Goal: Entertainment & Leisure: Consume media (video, audio)

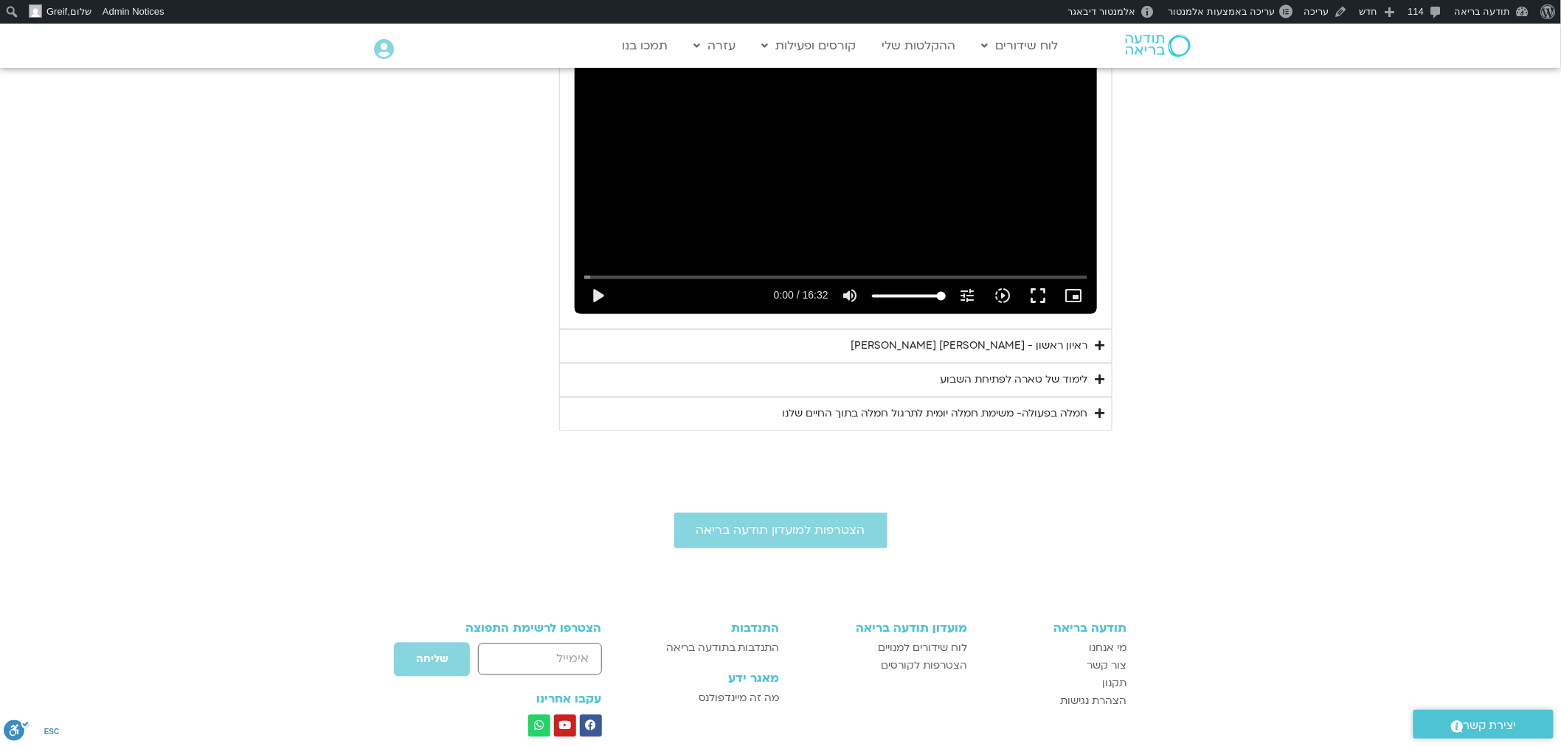
scroll to position [934, 0]
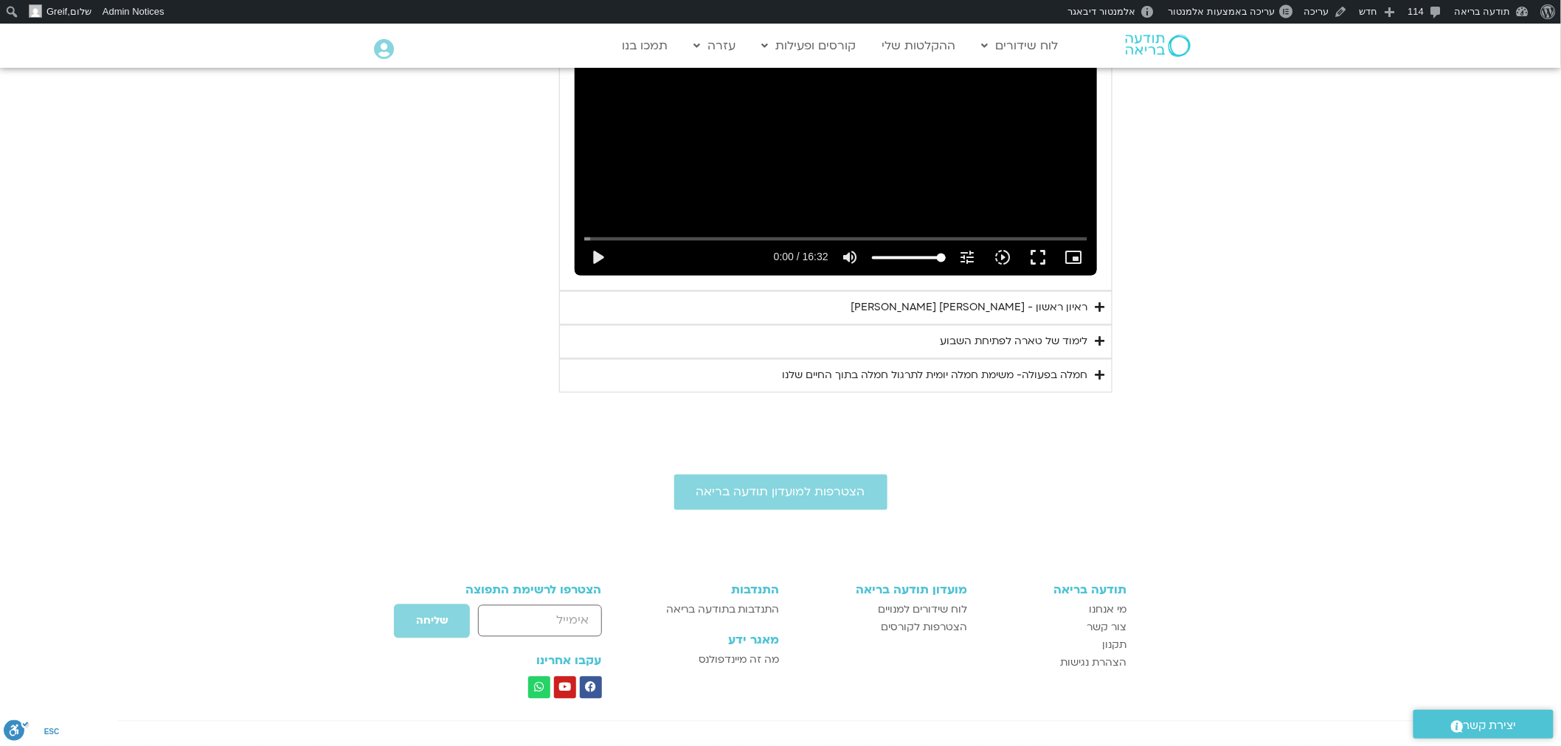
click at [1069, 296] on summary "ראיון ראשון - [PERSON_NAME] [PERSON_NAME]" at bounding box center [835, 308] width 553 height 34
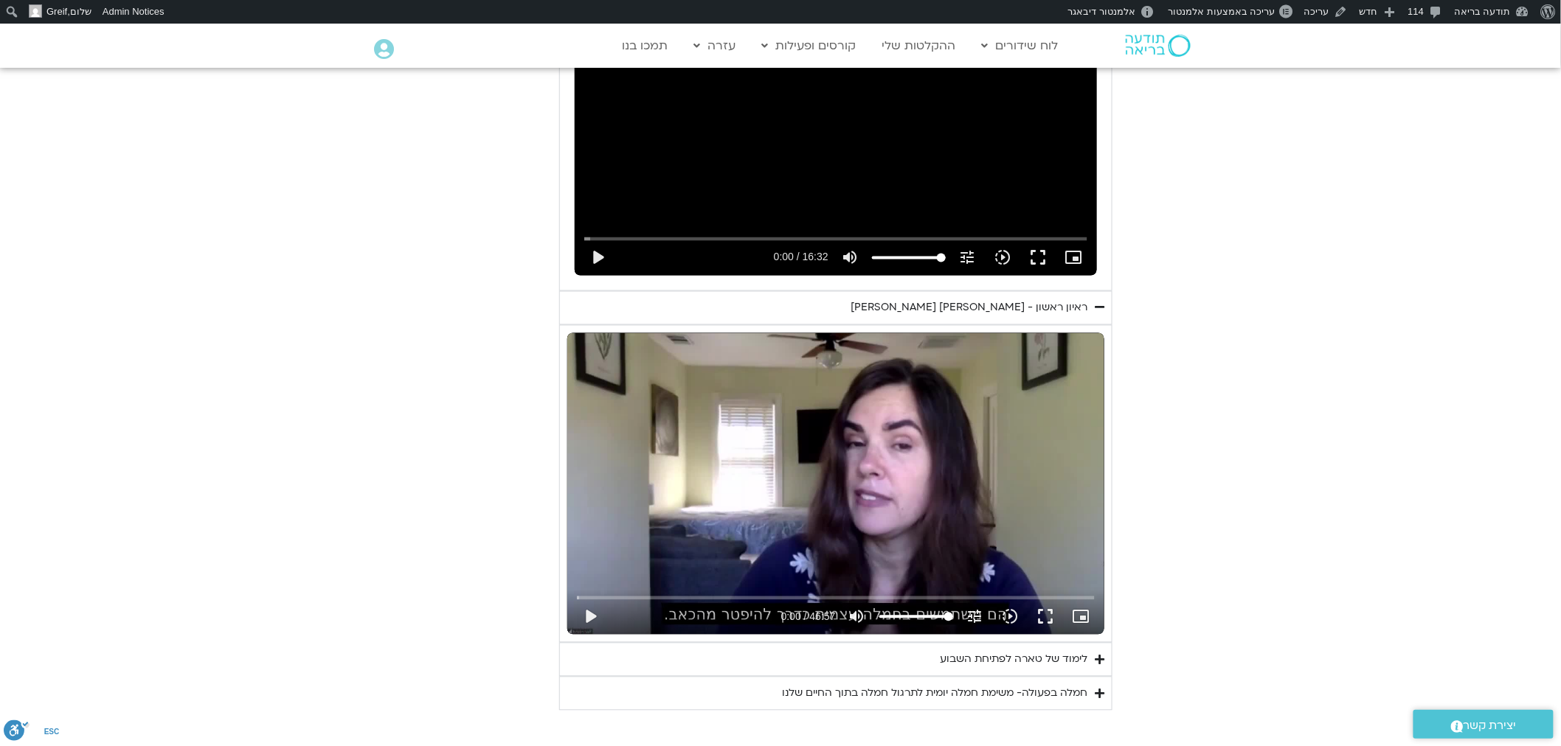
click at [987, 406] on div "Skip Ad play_arrow 0:00 / 46:57 volume_up Mute tune Resolution Auto 720p slow_m…" at bounding box center [835, 484] width 537 height 302
click at [870, 598] on input "Seek" at bounding box center [835, 598] width 517 height 9
click at [1033, 594] on input "Seek" at bounding box center [835, 598] width 517 height 9
click at [1067, 601] on input "Seek" at bounding box center [835, 598] width 517 height 9
click at [1087, 597] on input "Seek" at bounding box center [835, 598] width 517 height 9
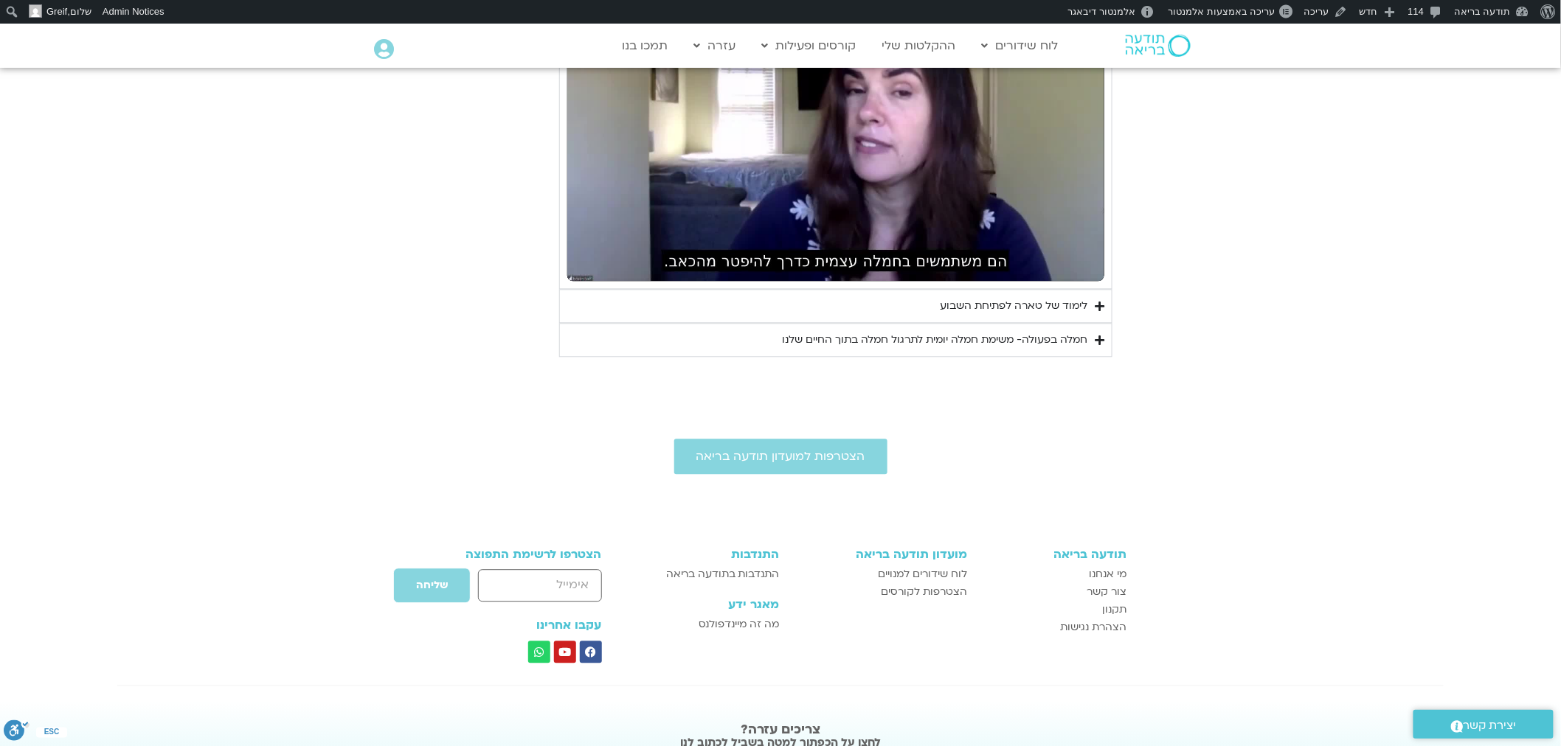
scroll to position [1406, 0]
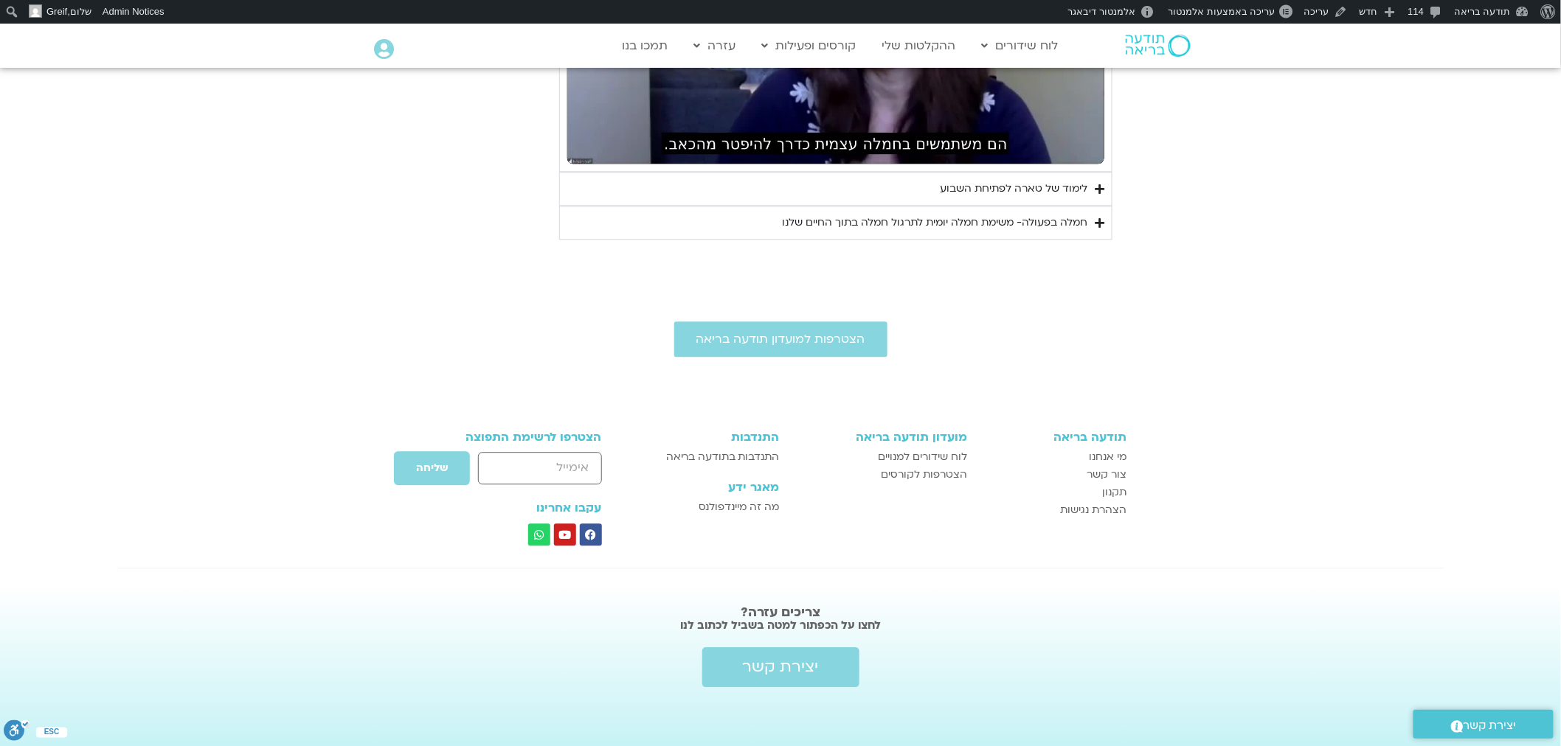
click at [1029, 180] on div "לימוד של טארה לפתיחת השבוע" at bounding box center [1014, 189] width 148 height 18
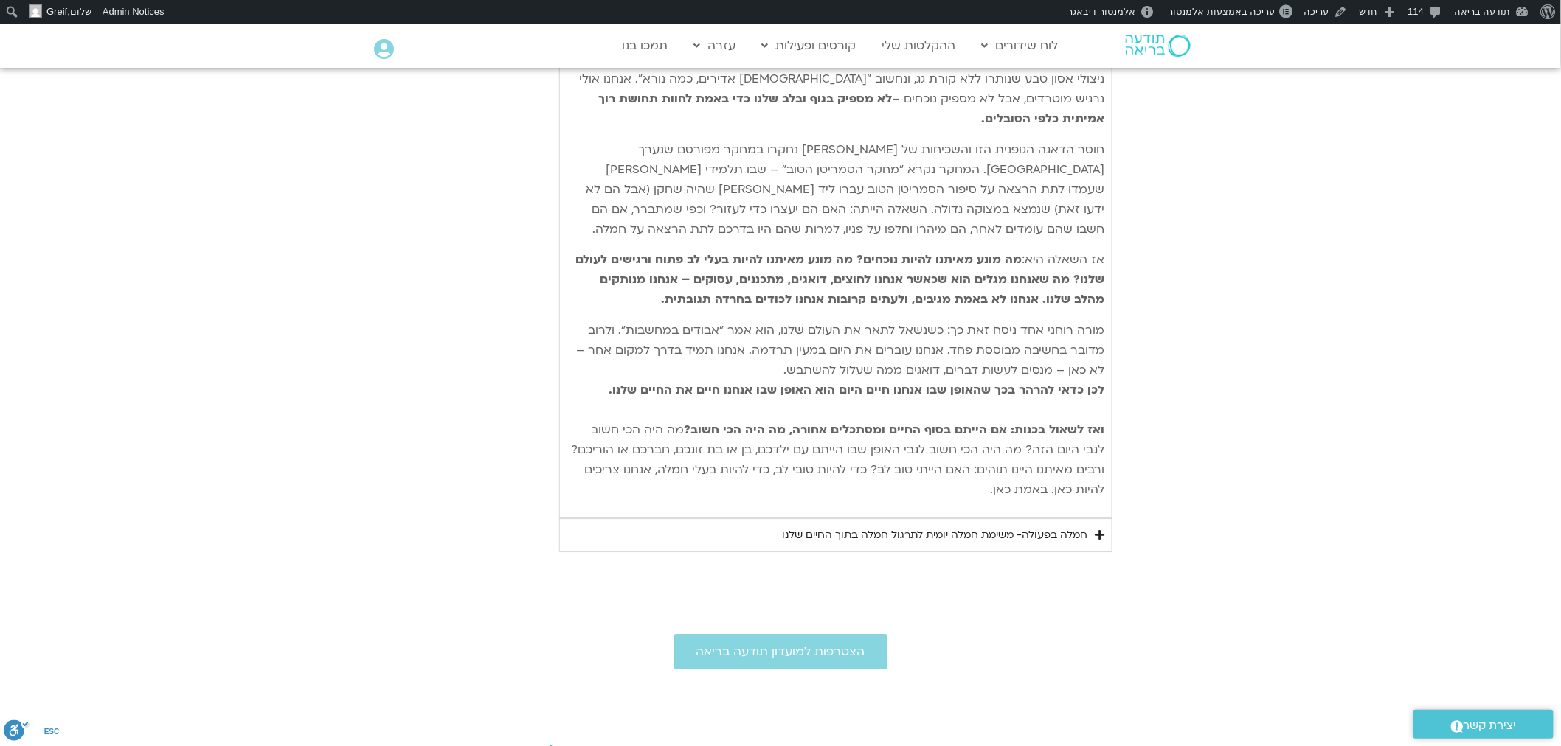
scroll to position [1734, 0]
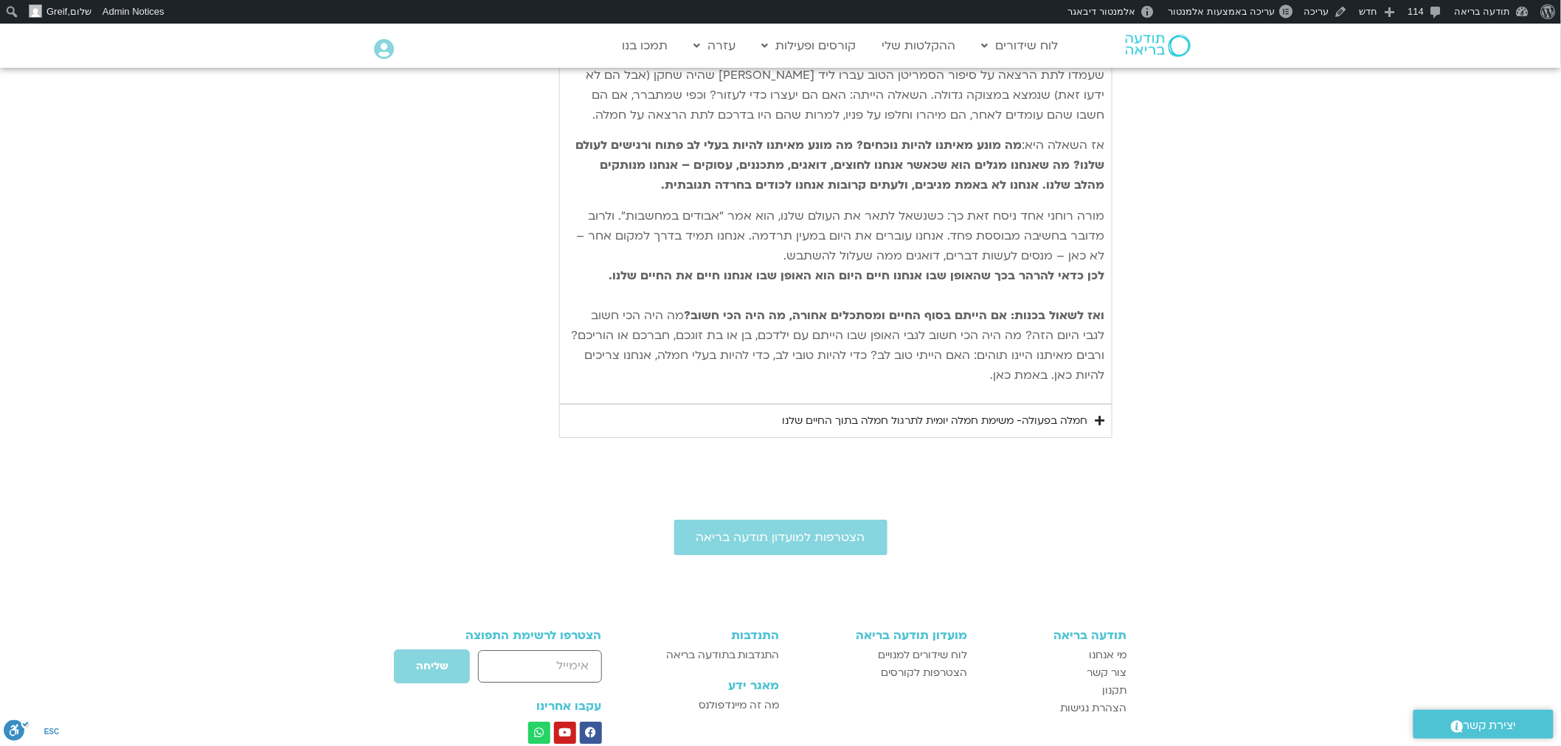
click at [1044, 412] on div "חמלה בפעולה- משימת חמלה יומית לתרגול חמלה בתוך החיים שלנו" at bounding box center [934, 421] width 305 height 18
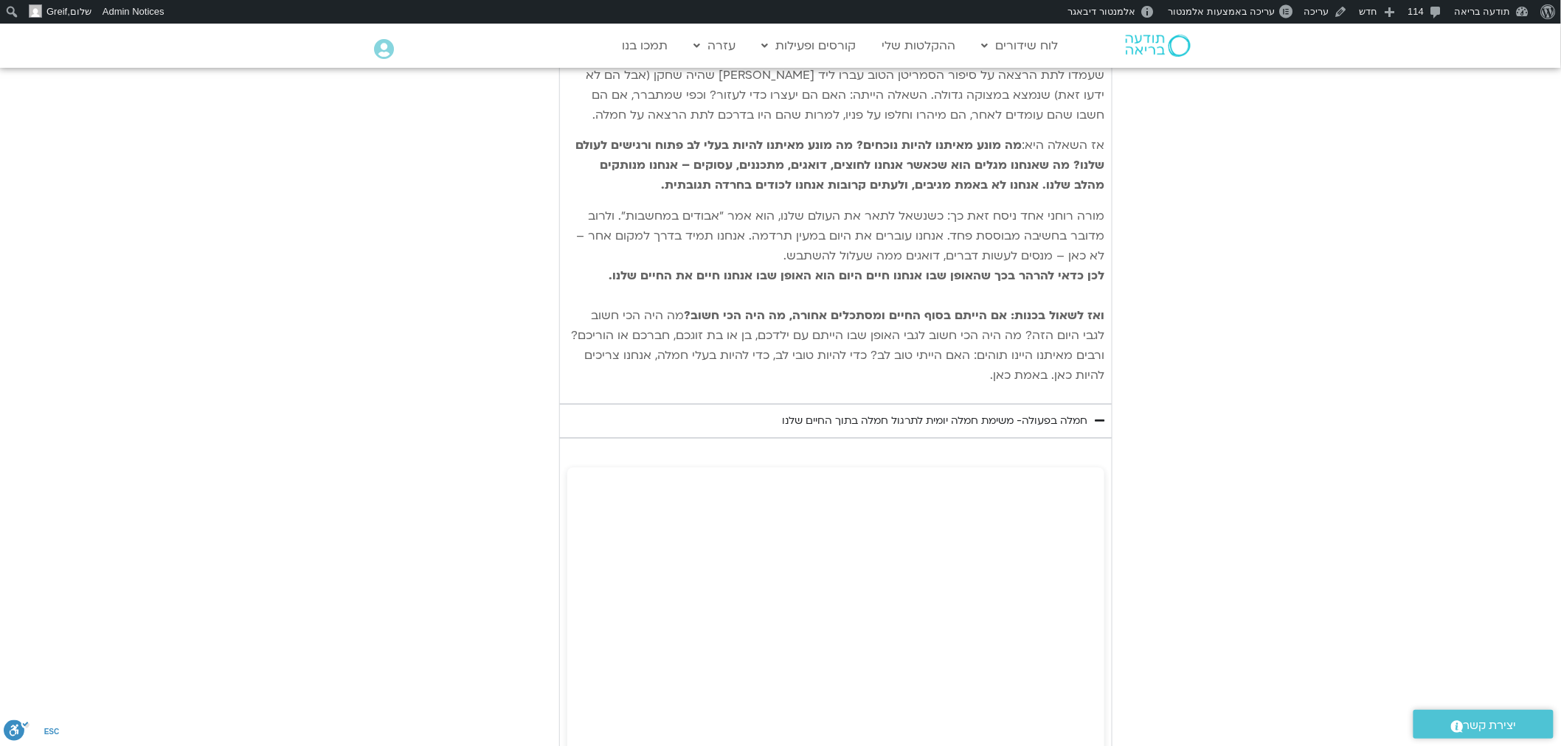
click at [1042, 412] on div "חמלה בפעולה- משימת חמלה יומית לתרגול חמלה בתוך החיים שלנו" at bounding box center [934, 421] width 305 height 18
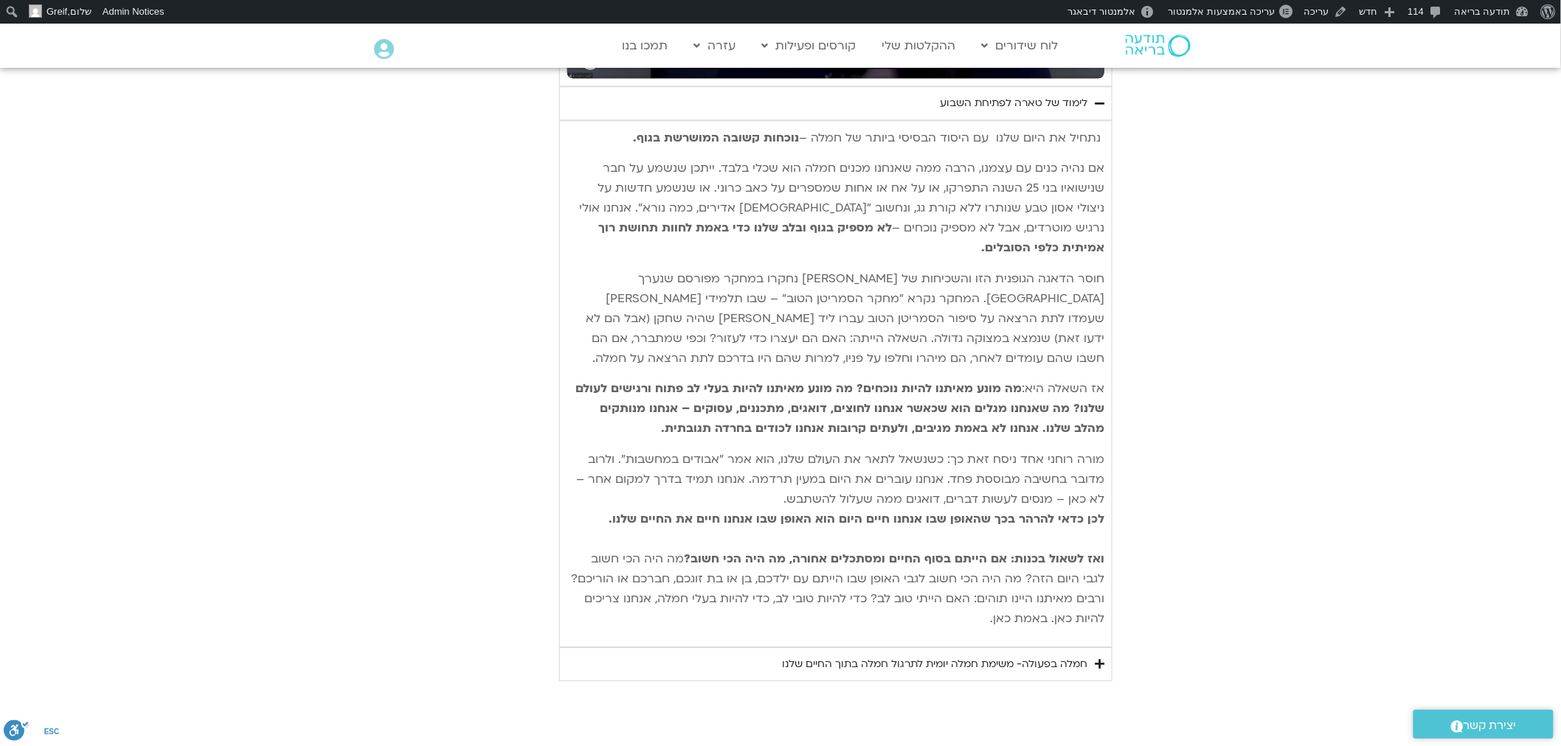
scroll to position [1406, 0]
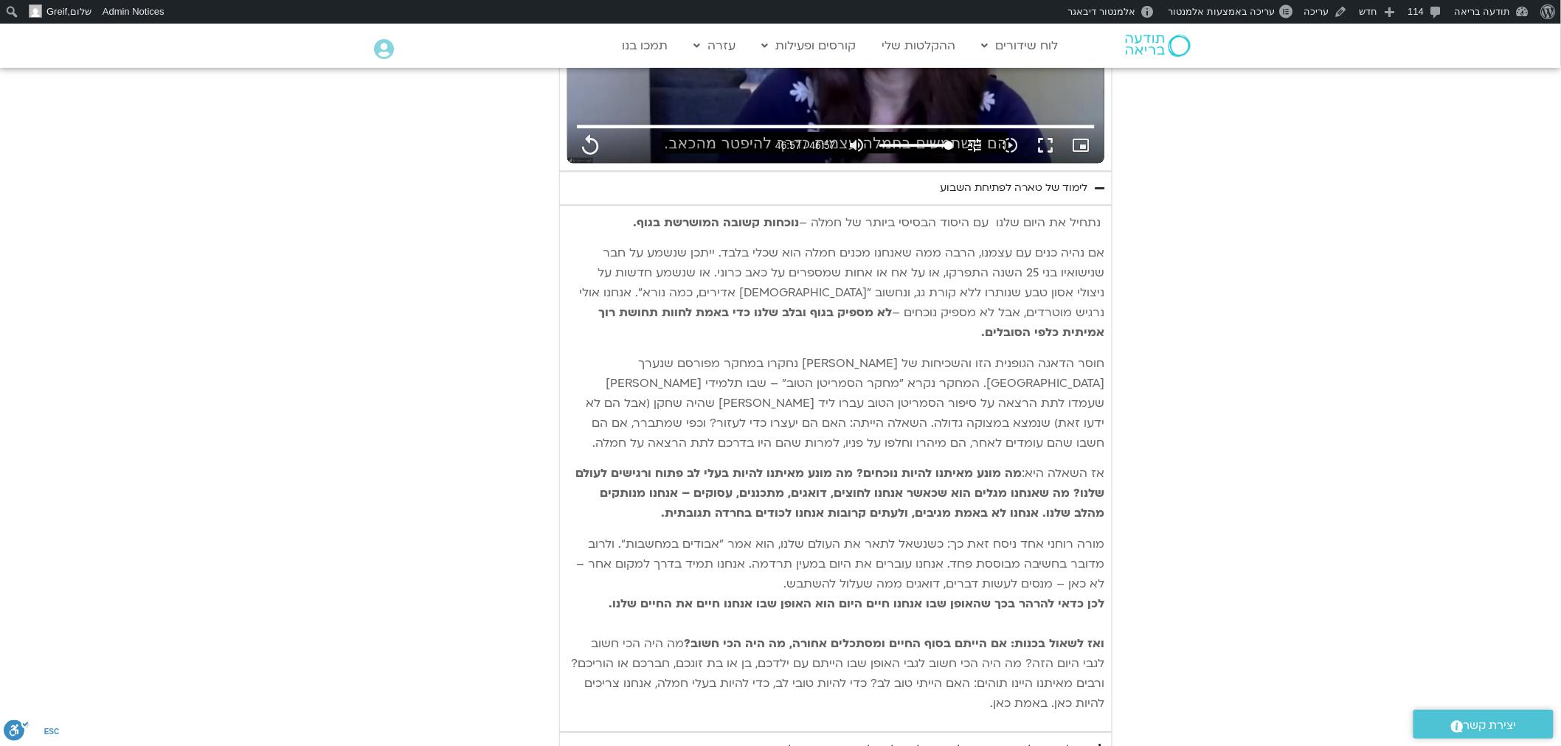
click at [1075, 195] on div "לימוד של טארה לפתיחת השבוע" at bounding box center [1014, 188] width 148 height 18
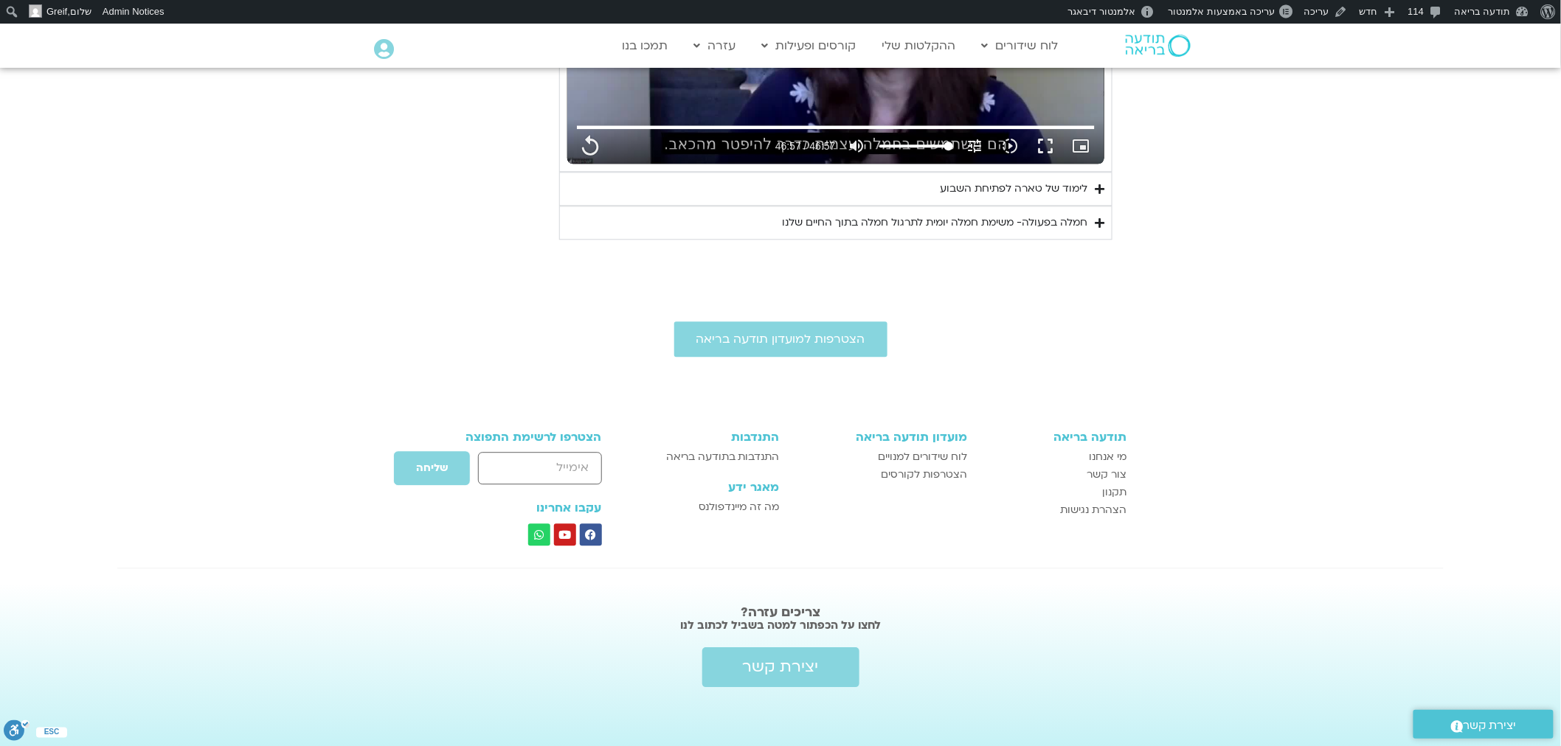
type input "2817.733333"
